Goal: Obtain resource: Obtain resource

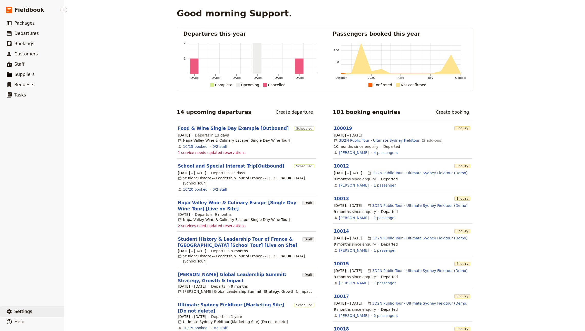
click at [20, 313] on span "Settings" at bounding box center [23, 311] width 18 height 5
click at [80, 315] on button "Sign out" at bounding box center [90, 311] width 48 height 7
click at [27, 37] on link "​ Departures" at bounding box center [32, 33] width 64 height 10
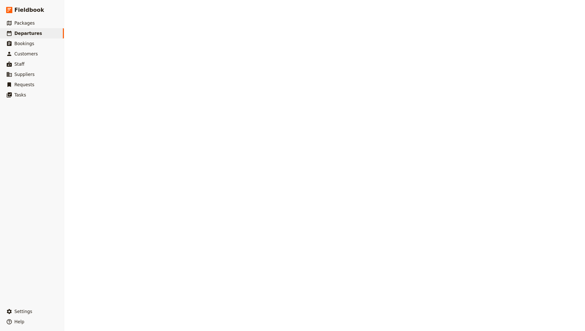
select select "CREATED_AT"
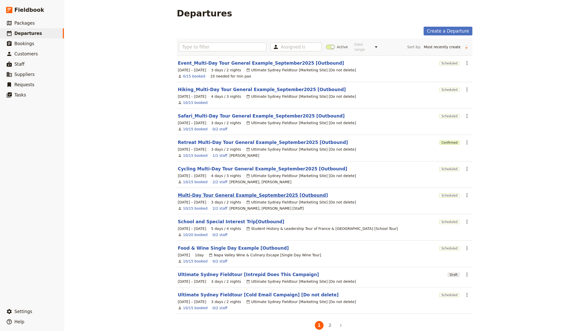
click at [220, 192] on link "Multi-Day Tour General Example_September2025 [Outbound]" at bounding box center [253, 195] width 150 height 6
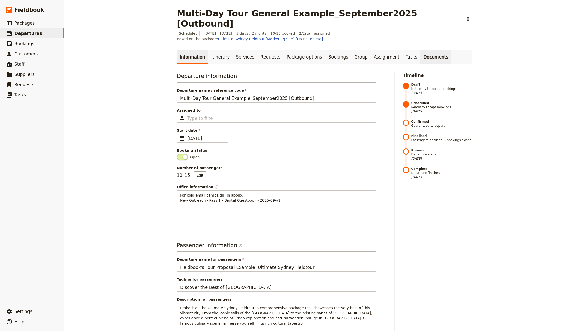
click at [420, 52] on link "Documents" at bounding box center [435, 57] width 31 height 14
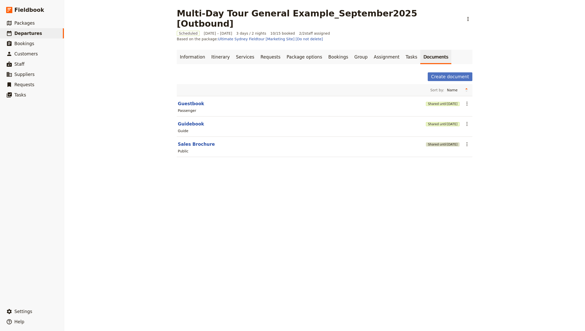
click at [435, 142] on button "Shared until 2 Feb 2027" at bounding box center [443, 144] width 34 height 4
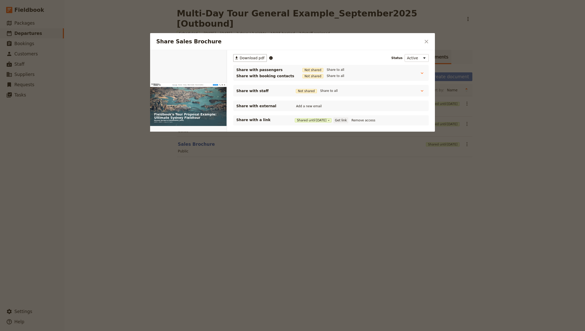
click at [348, 121] on button "Get link" at bounding box center [340, 120] width 14 height 6
click at [121, 25] on div at bounding box center [292, 165] width 585 height 331
